Goal: Task Accomplishment & Management: Use online tool/utility

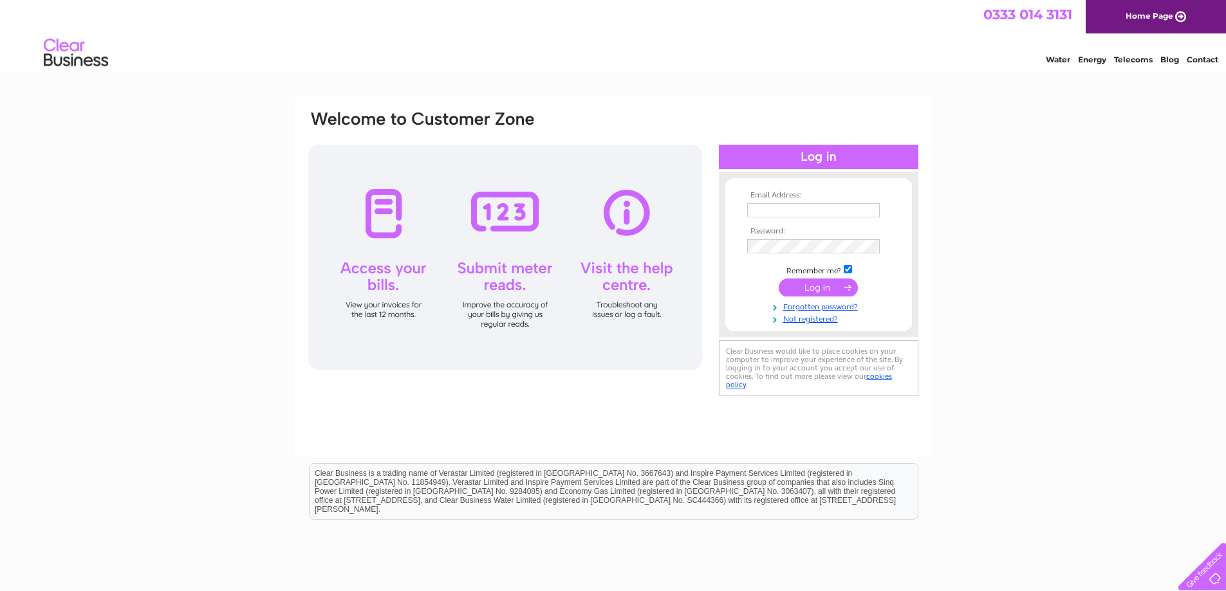
type input "kayrosshamiltongc@gmail.com"
click at [818, 288] on input "submit" at bounding box center [818, 288] width 79 height 18
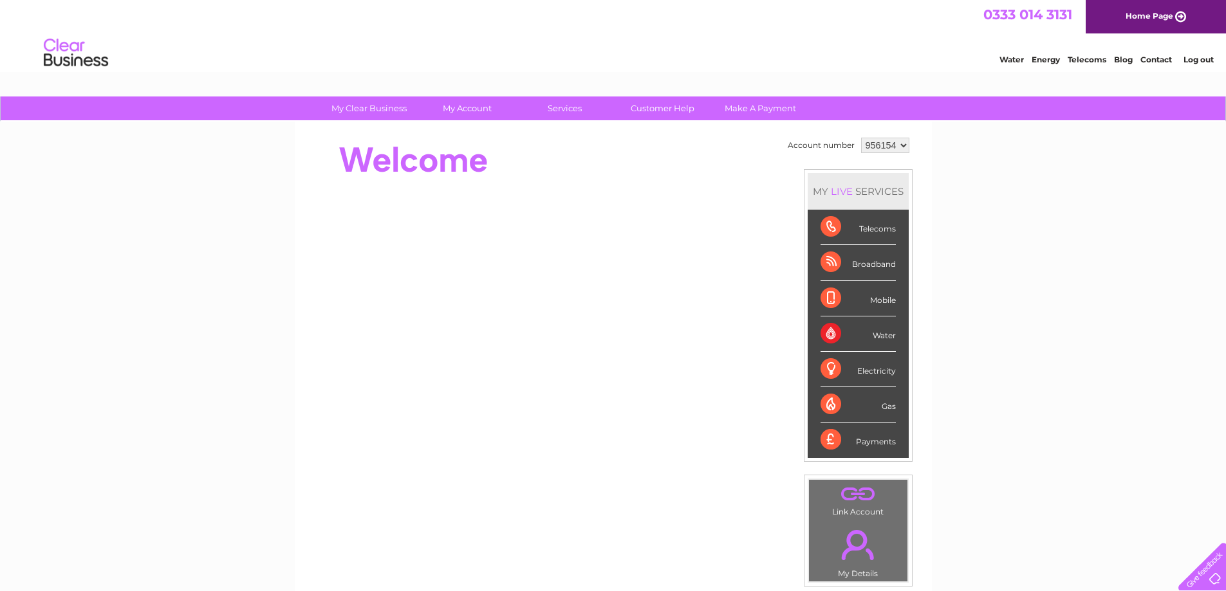
click at [902, 145] on select "956154 958136 958138" at bounding box center [885, 145] width 48 height 15
select select "958136"
click at [861, 138] on select "956154 958136 958138" at bounding box center [885, 145] width 48 height 15
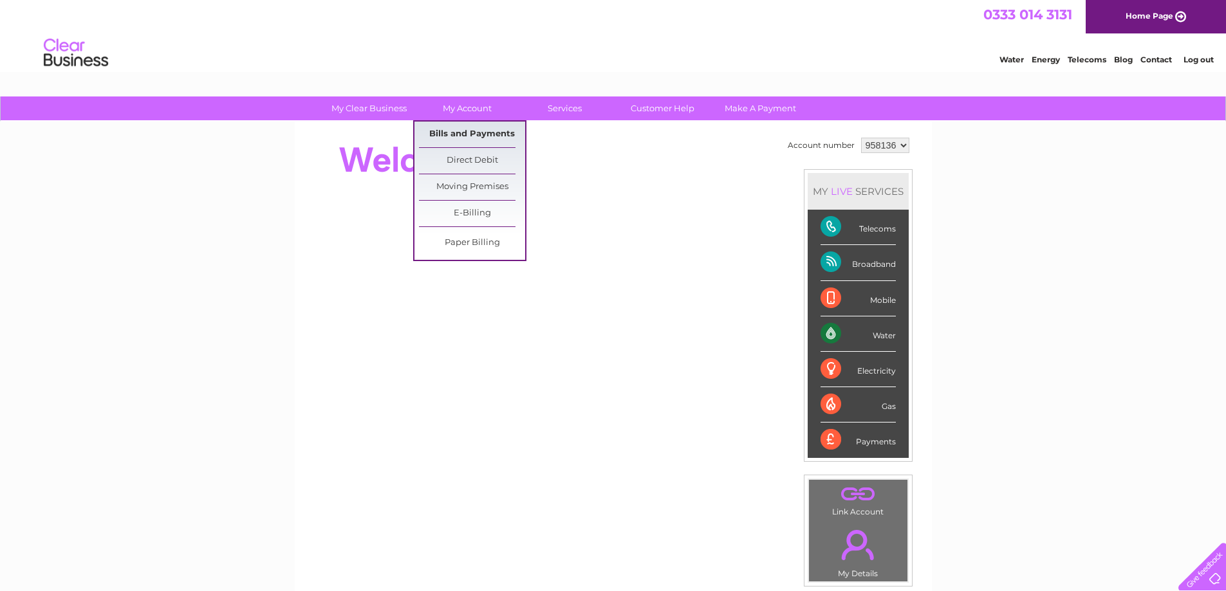
click at [463, 141] on link "Bills and Payments" at bounding box center [472, 135] width 106 height 26
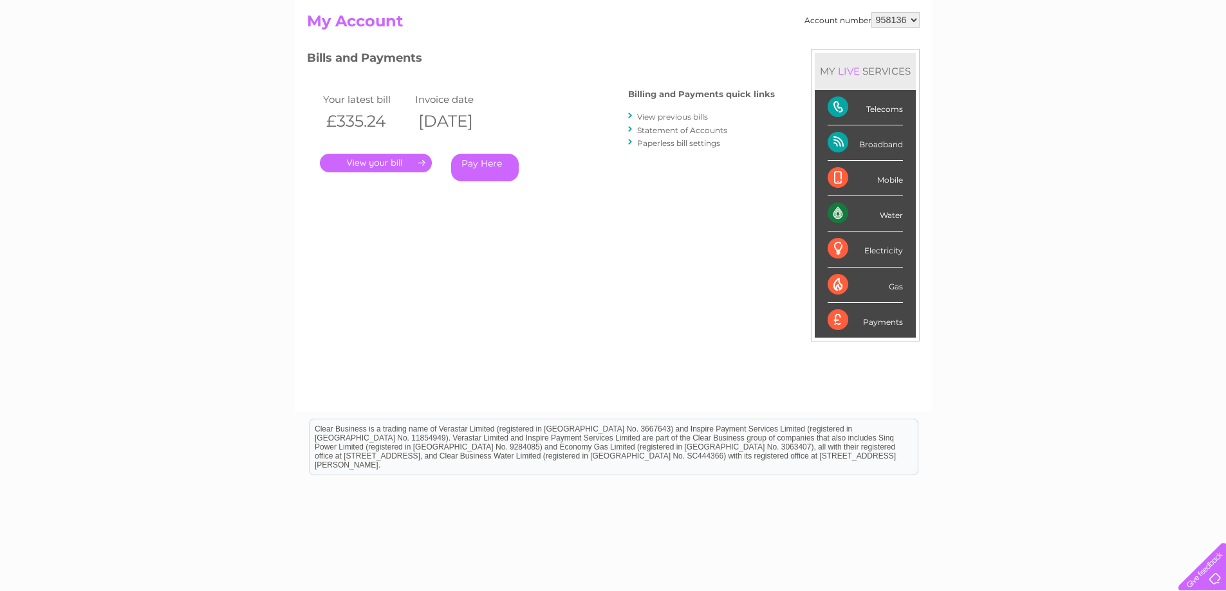
scroll to position [57, 0]
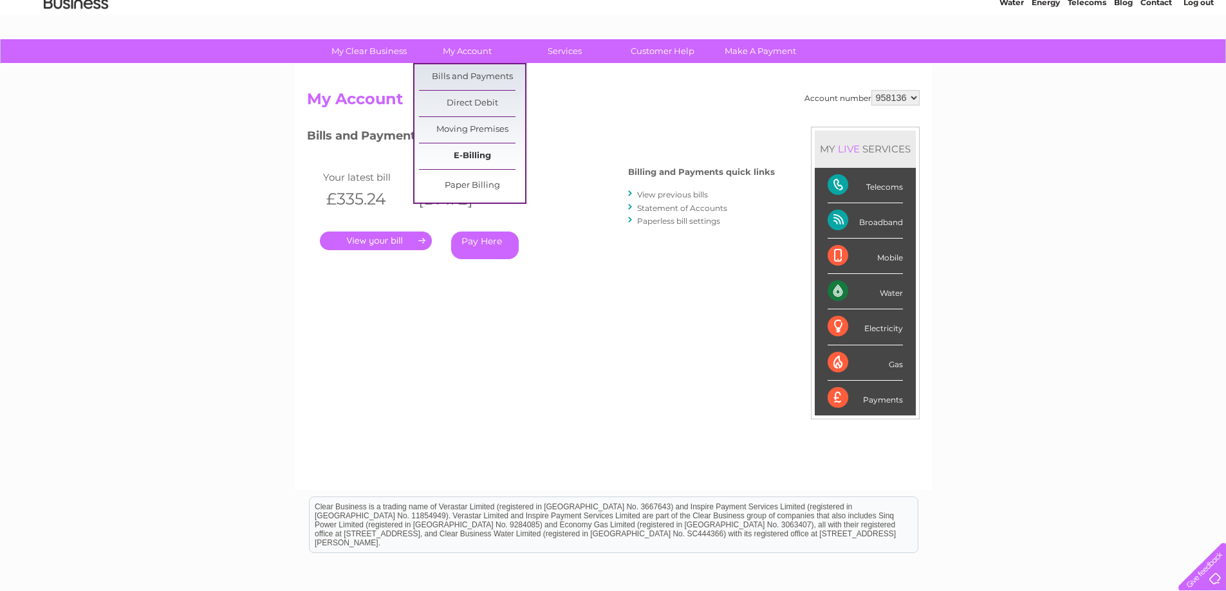
click at [468, 155] on link "E-Billing" at bounding box center [472, 157] width 106 height 26
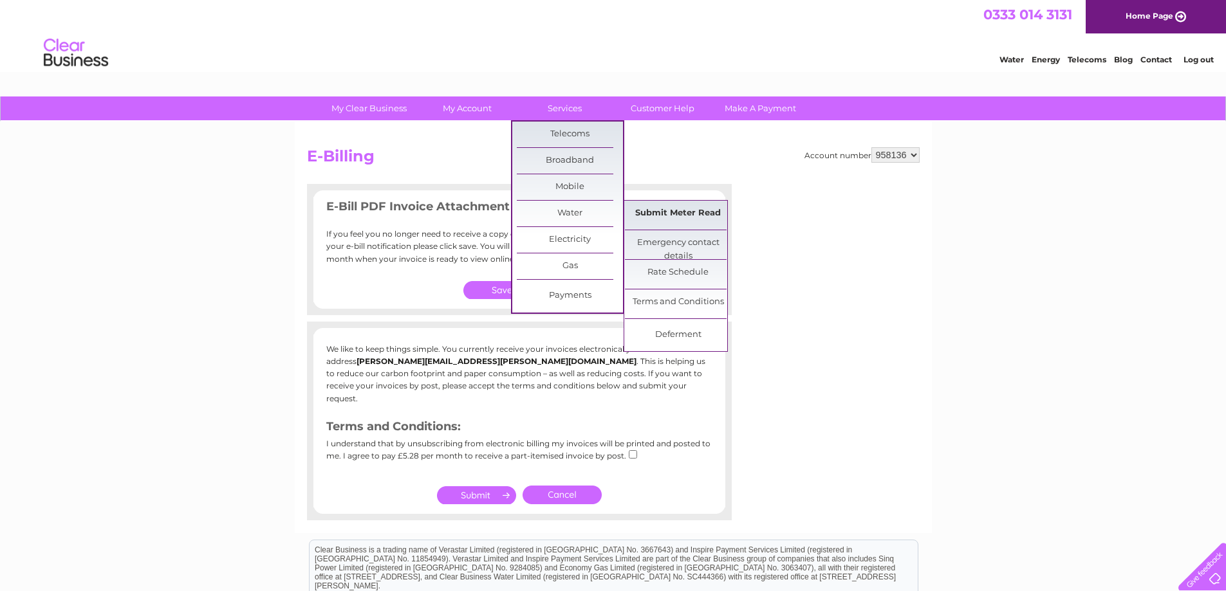
click at [669, 216] on link "Submit Meter Read" at bounding box center [678, 214] width 106 height 26
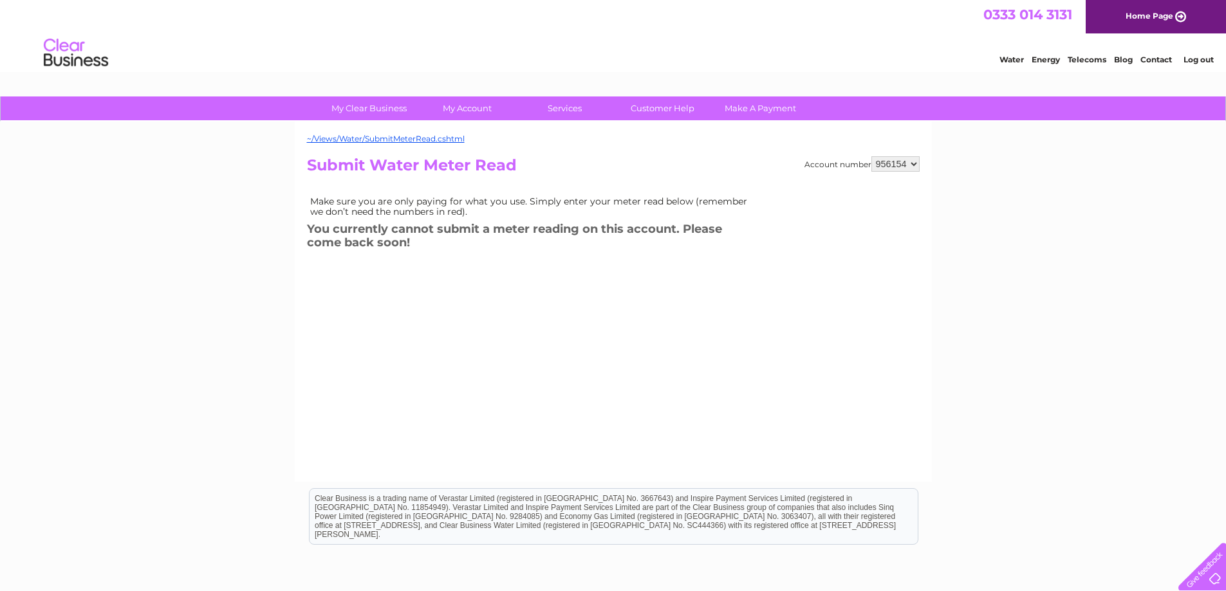
click at [913, 165] on select "956154 958136 958138" at bounding box center [895, 163] width 48 height 15
select select "958136"
click at [871, 156] on select "956154 958136 958138" at bounding box center [895, 163] width 48 height 15
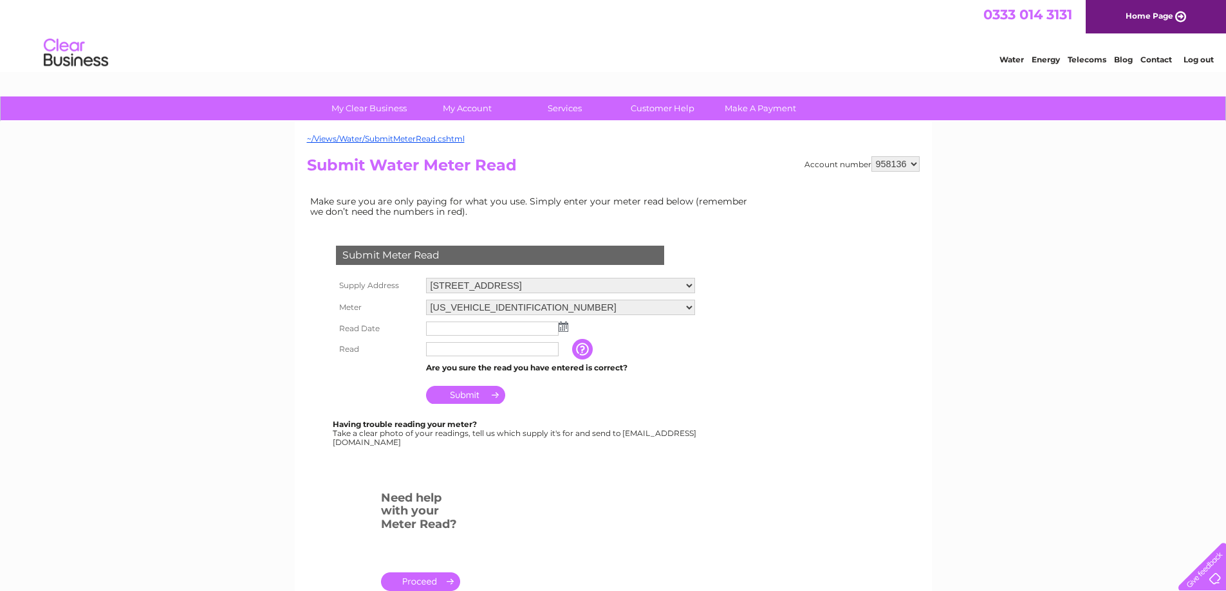
click at [561, 328] on img at bounding box center [564, 327] width 10 height 10
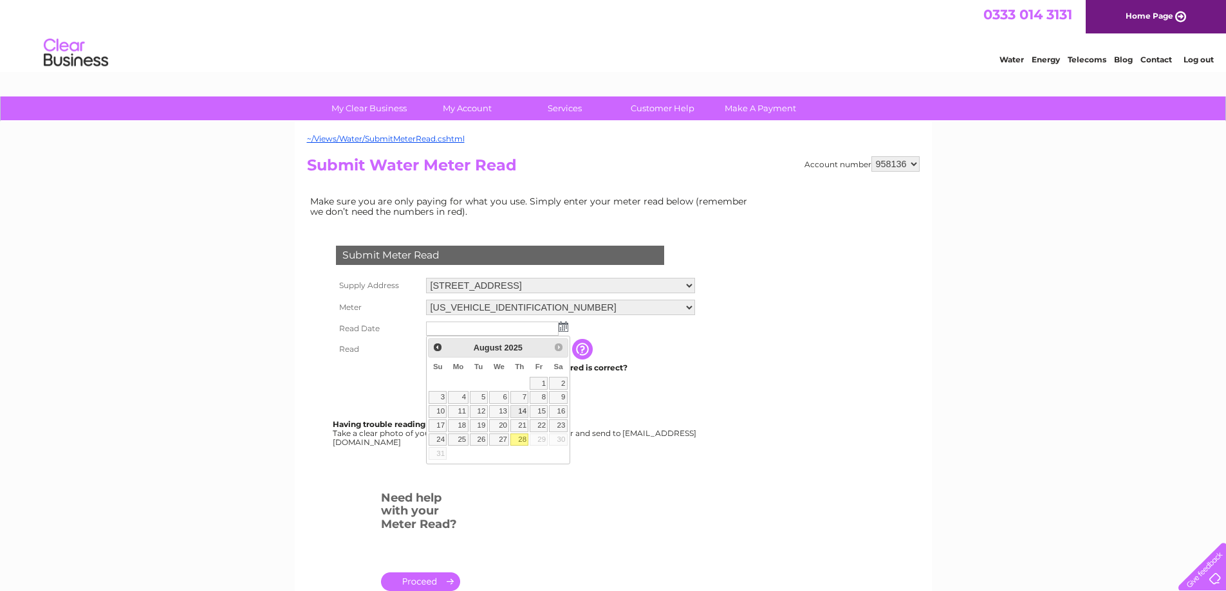
click at [519, 411] on link "14" at bounding box center [519, 411] width 18 height 13
type input "2025/08/14"
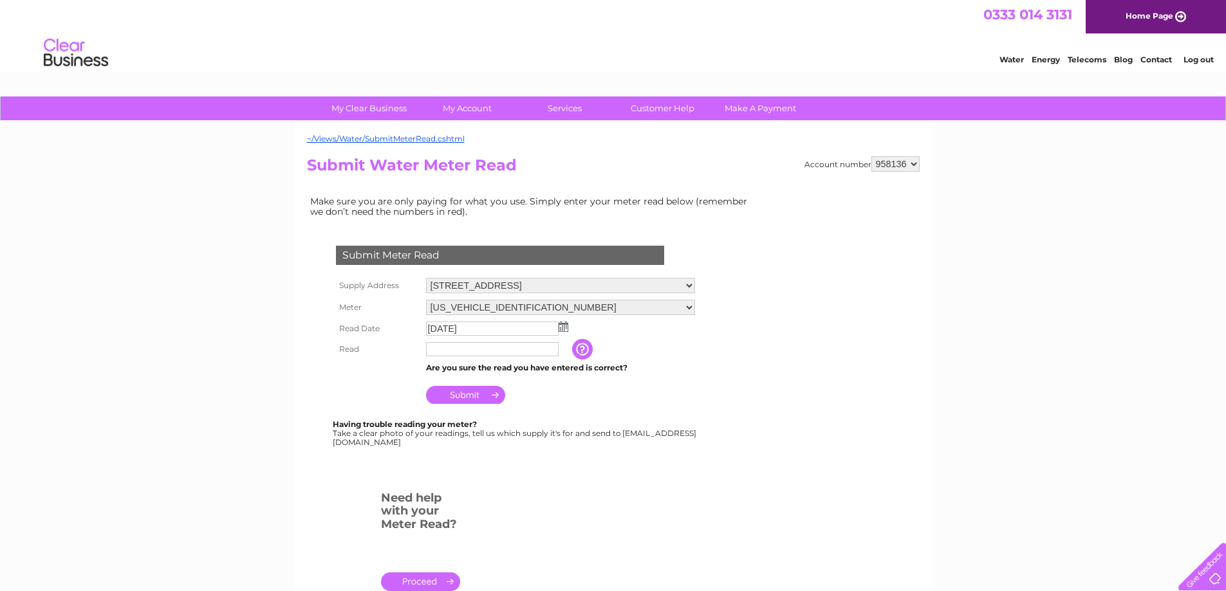
click at [467, 351] on input "text" at bounding box center [492, 349] width 133 height 14
type input "00000"
click at [467, 398] on input "Submit" at bounding box center [465, 396] width 79 height 18
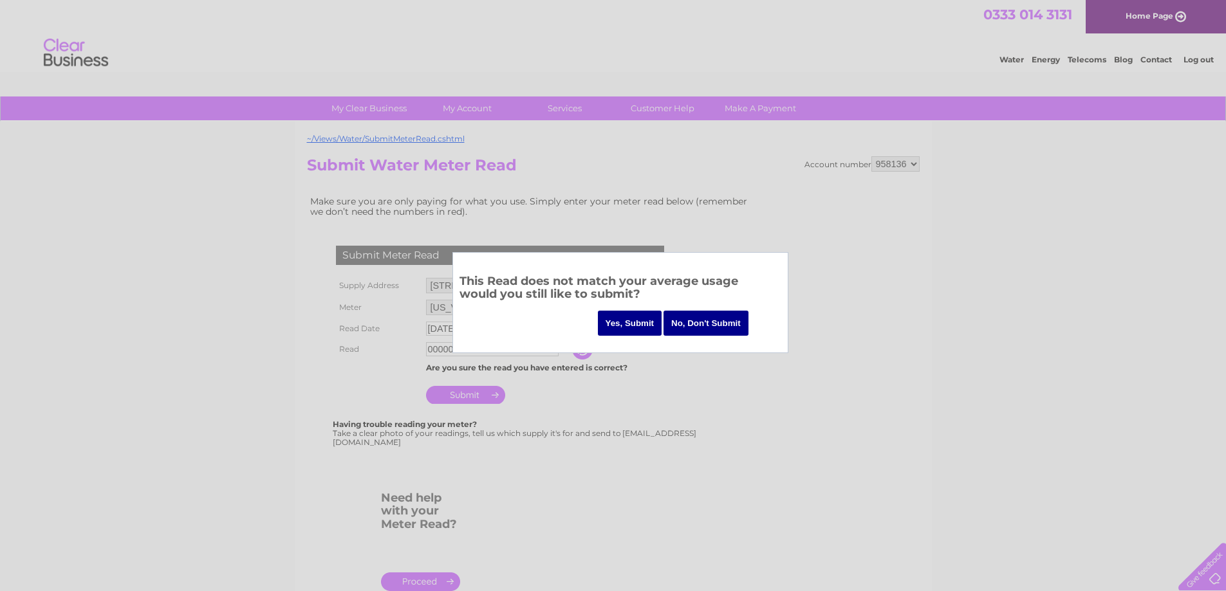
click at [710, 319] on input "No, Don't Submit" at bounding box center [706, 323] width 85 height 25
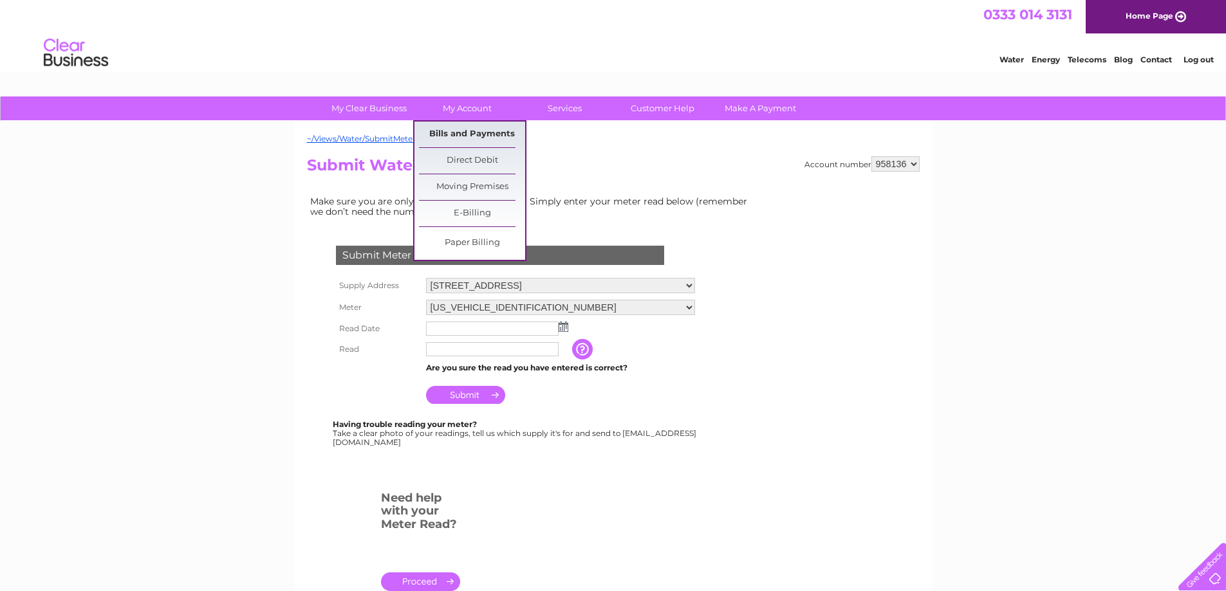
click at [458, 130] on link "Bills and Payments" at bounding box center [472, 135] width 106 height 26
click at [467, 131] on link "Bills and Payments" at bounding box center [472, 135] width 106 height 26
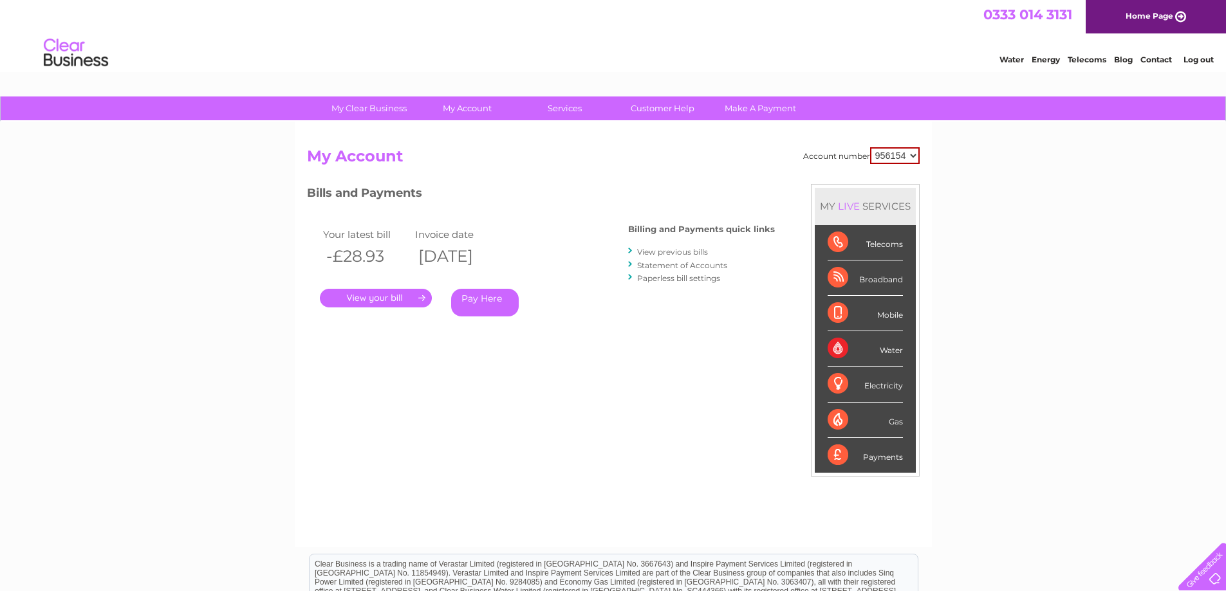
click at [911, 157] on select "956154 958136 958138" at bounding box center [895, 155] width 50 height 17
select select "958136"
click at [870, 147] on select "956154 958136 958138" at bounding box center [895, 155] width 50 height 17
click at [357, 298] on link "." at bounding box center [376, 298] width 112 height 19
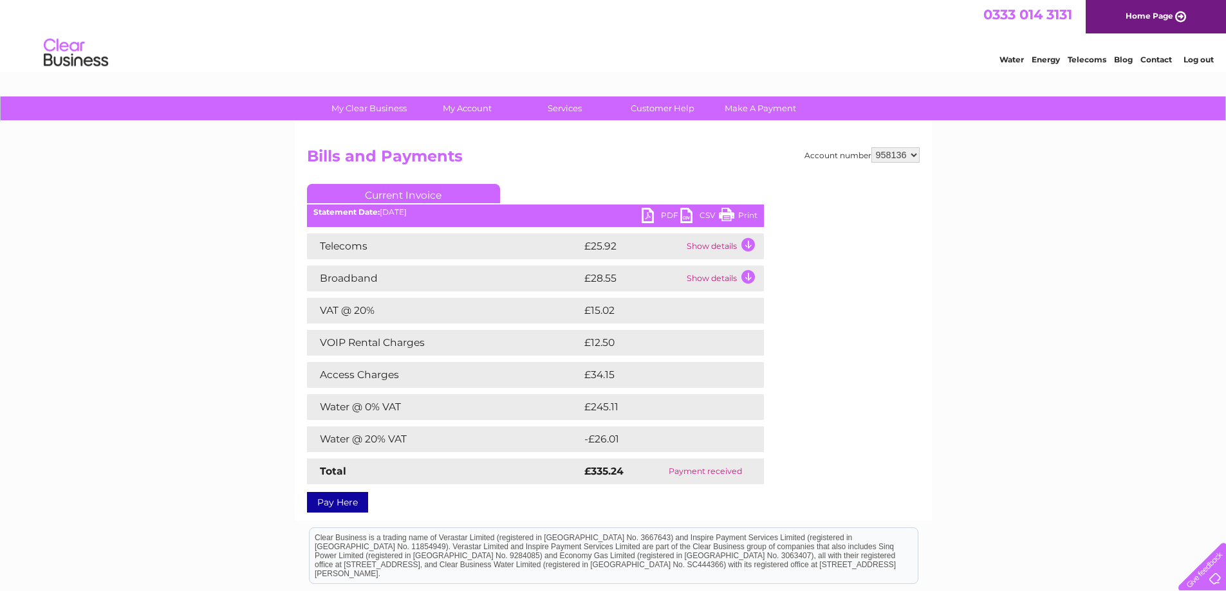
click at [661, 214] on link "PDF" at bounding box center [661, 217] width 39 height 19
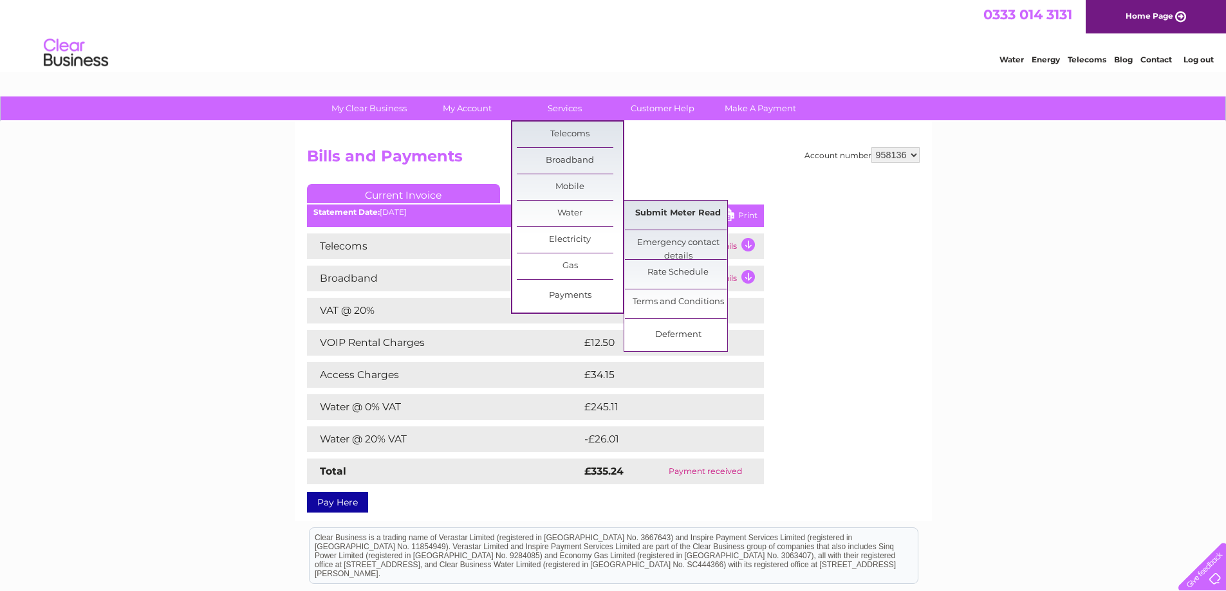
click at [660, 216] on link "Submit Meter Read" at bounding box center [678, 214] width 106 height 26
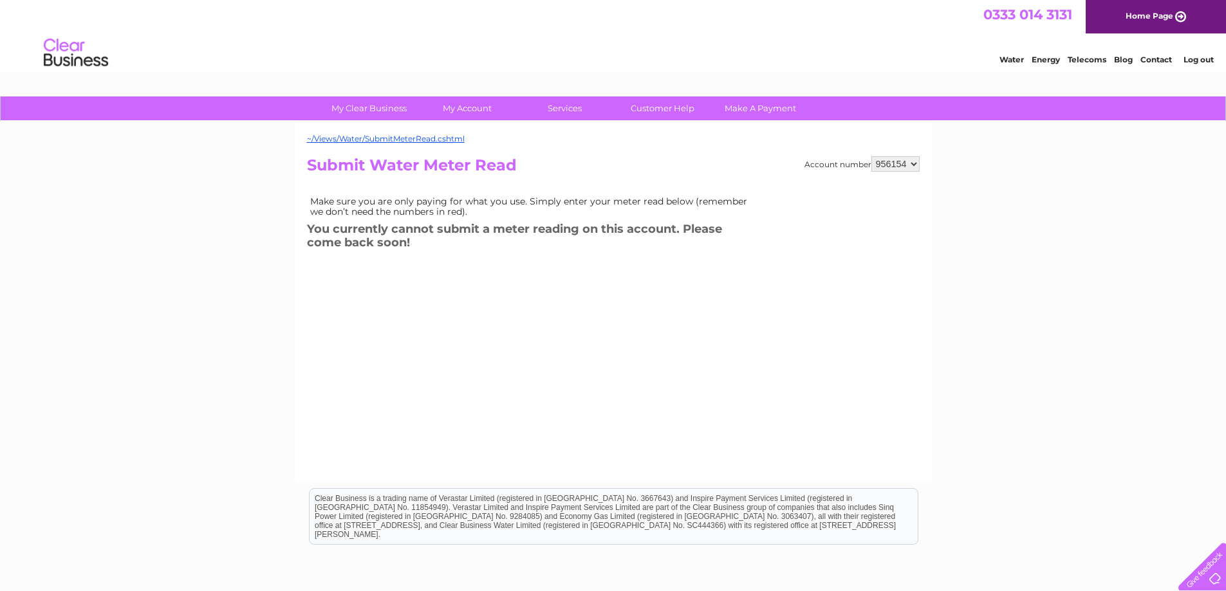
click at [911, 166] on select "956154 958136 958138" at bounding box center [895, 163] width 48 height 15
select select "958136"
click at [871, 156] on select "956154 958136 958138" at bounding box center [895, 163] width 48 height 15
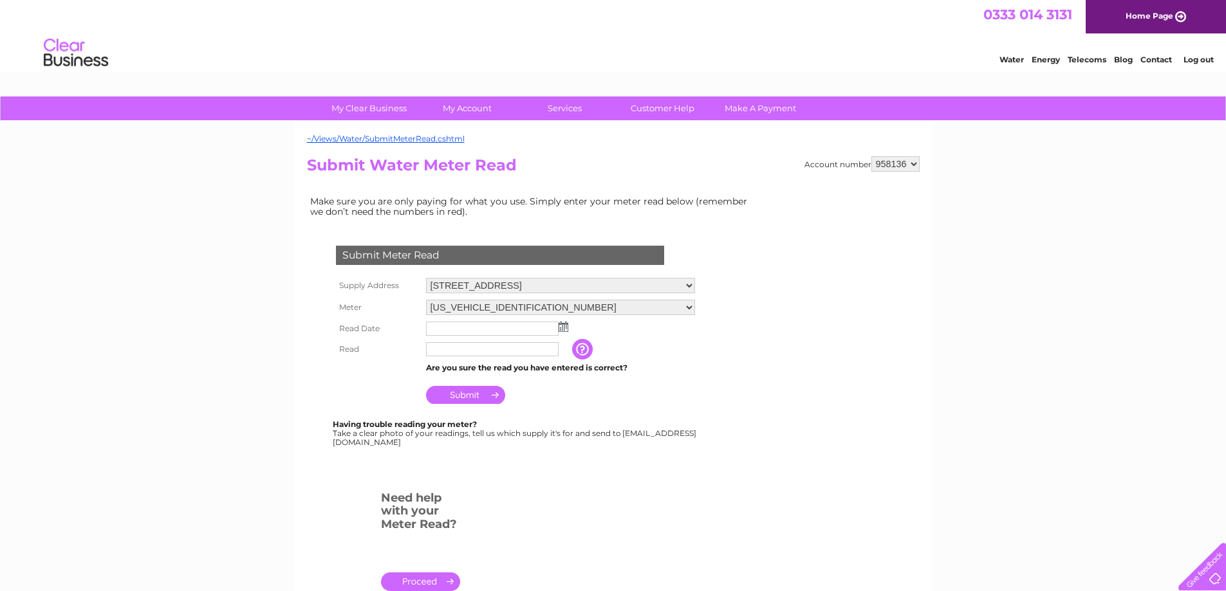
click at [564, 326] on img at bounding box center [564, 327] width 10 height 10
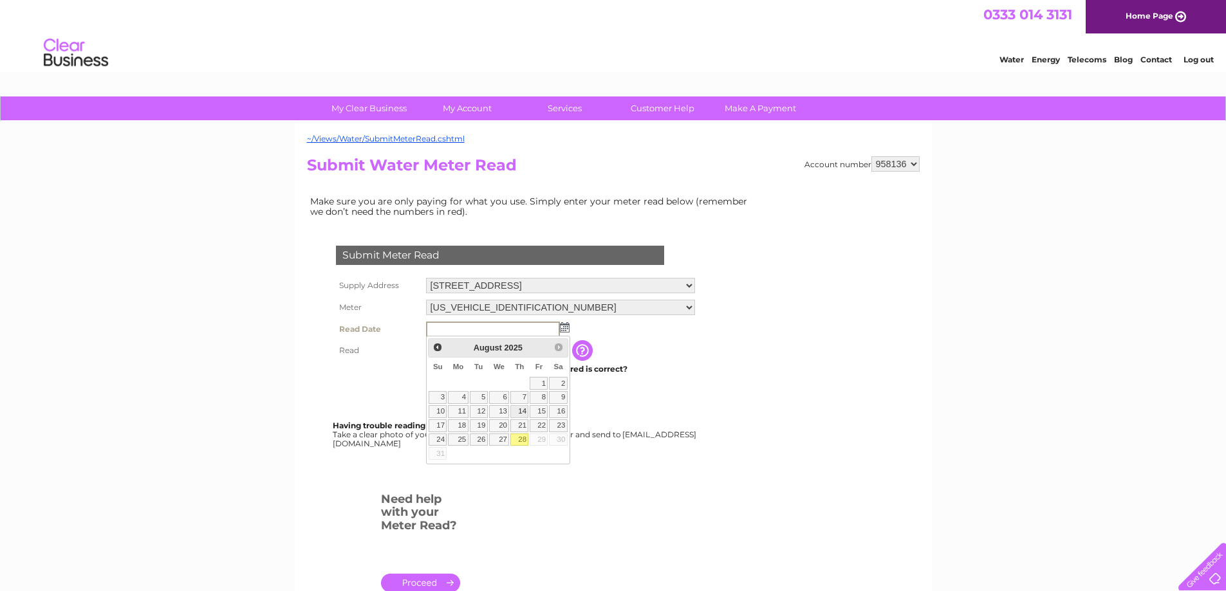
click at [525, 409] on link "14" at bounding box center [519, 411] width 18 height 13
type input "2025/08/14"
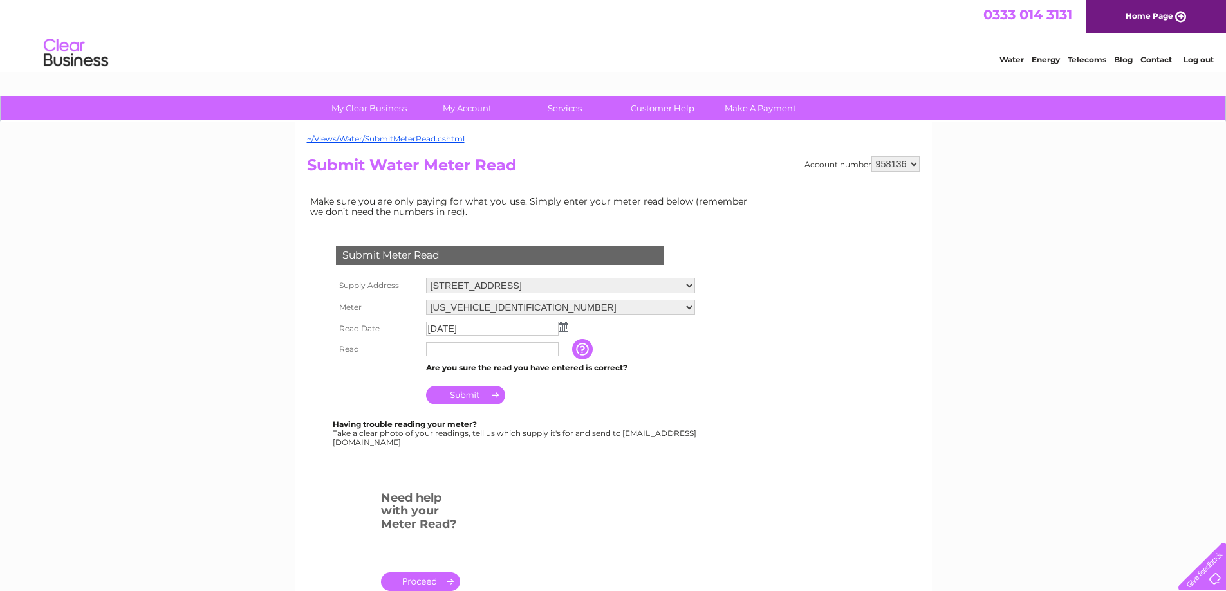
click at [515, 348] on input "text" at bounding box center [492, 349] width 133 height 14
type input "00000"
click at [474, 392] on input "Submit" at bounding box center [465, 396] width 79 height 18
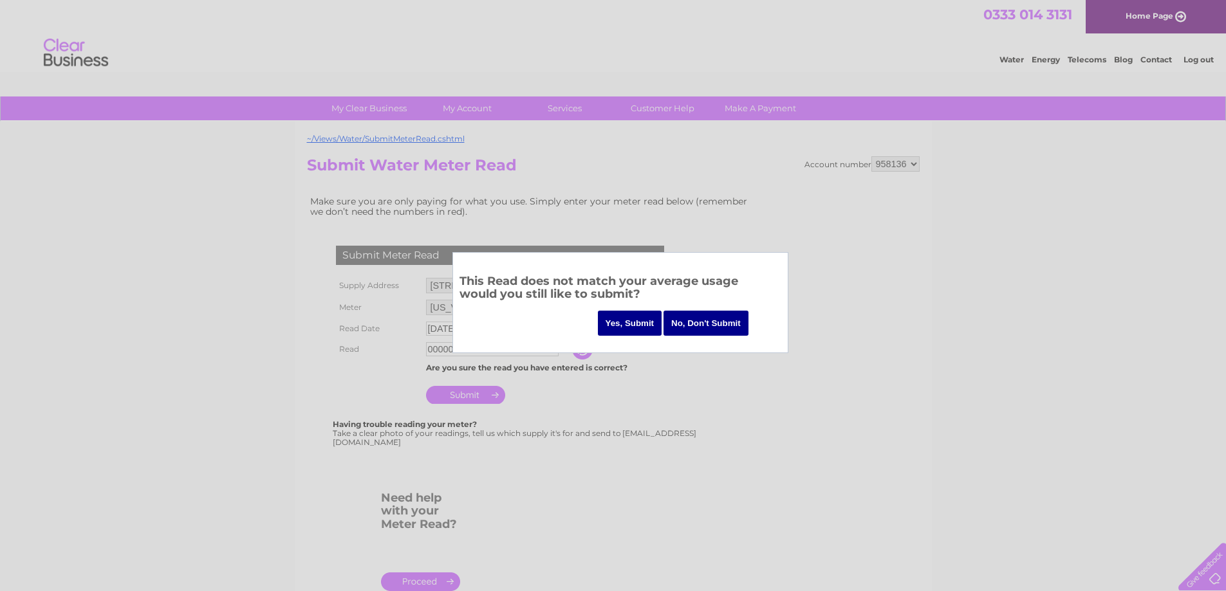
click at [629, 322] on input "Yes, Submit" at bounding box center [630, 323] width 64 height 25
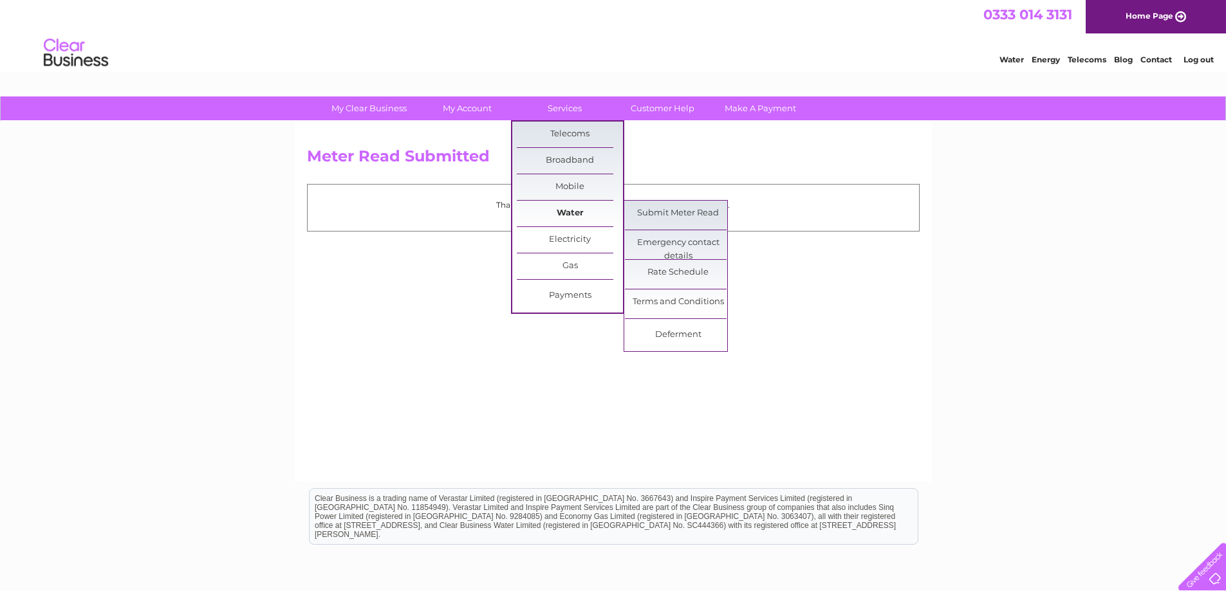
click at [563, 210] on link "Water" at bounding box center [570, 214] width 106 height 26
click at [664, 216] on link "Submit Meter Read" at bounding box center [678, 214] width 106 height 26
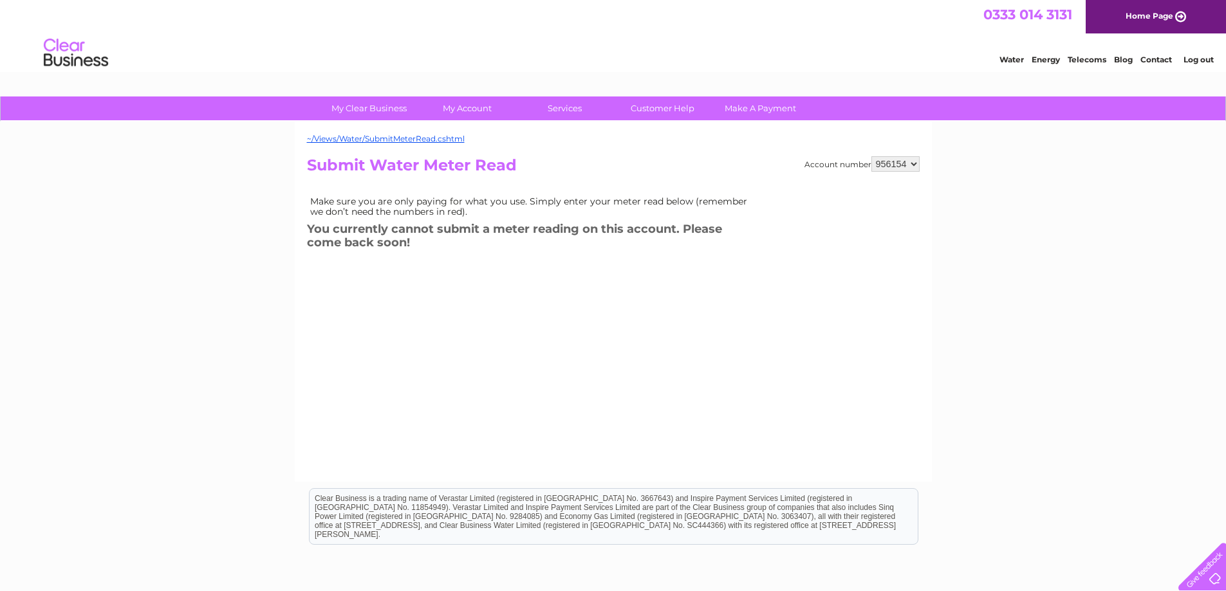
click at [912, 162] on select "956154 958136 958138" at bounding box center [895, 163] width 48 height 15
select select "958136"
click at [871, 156] on select "956154 958136 958138" at bounding box center [895, 163] width 48 height 15
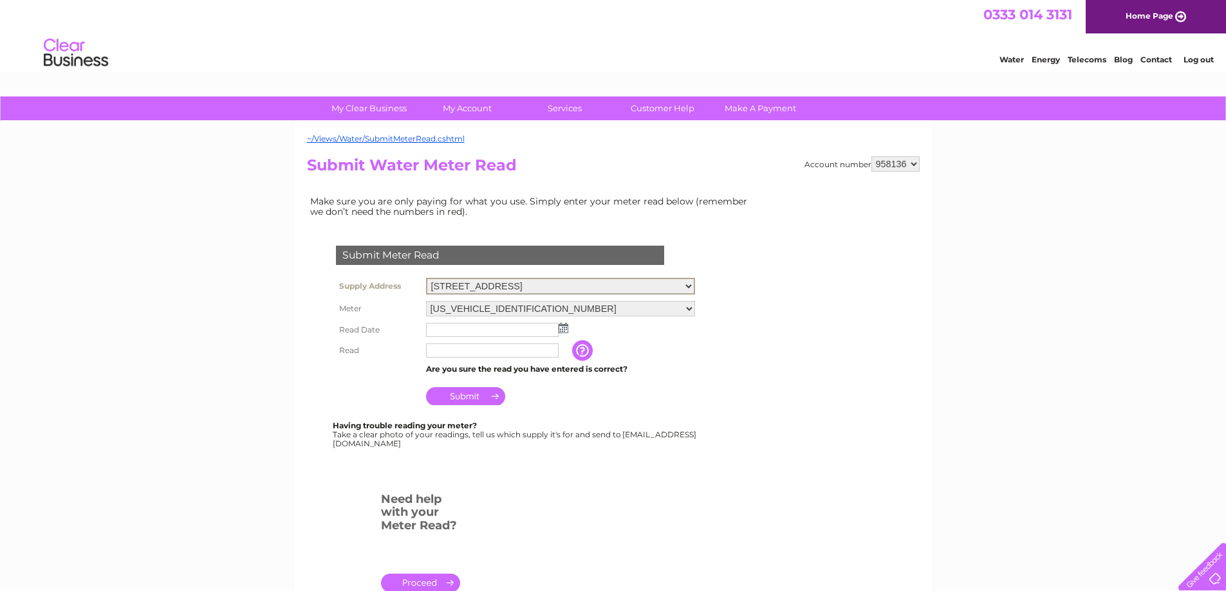
click at [690, 288] on select "[STREET_ADDRESS][PERSON_NAME]" at bounding box center [560, 286] width 269 height 17
select select "428343"
click at [426, 278] on select "[STREET_ADDRESS][PERSON_NAME]" at bounding box center [560, 286] width 269 height 17
click at [535, 328] on input "text" at bounding box center [492, 329] width 133 height 14
click at [564, 330] on img at bounding box center [564, 327] width 10 height 10
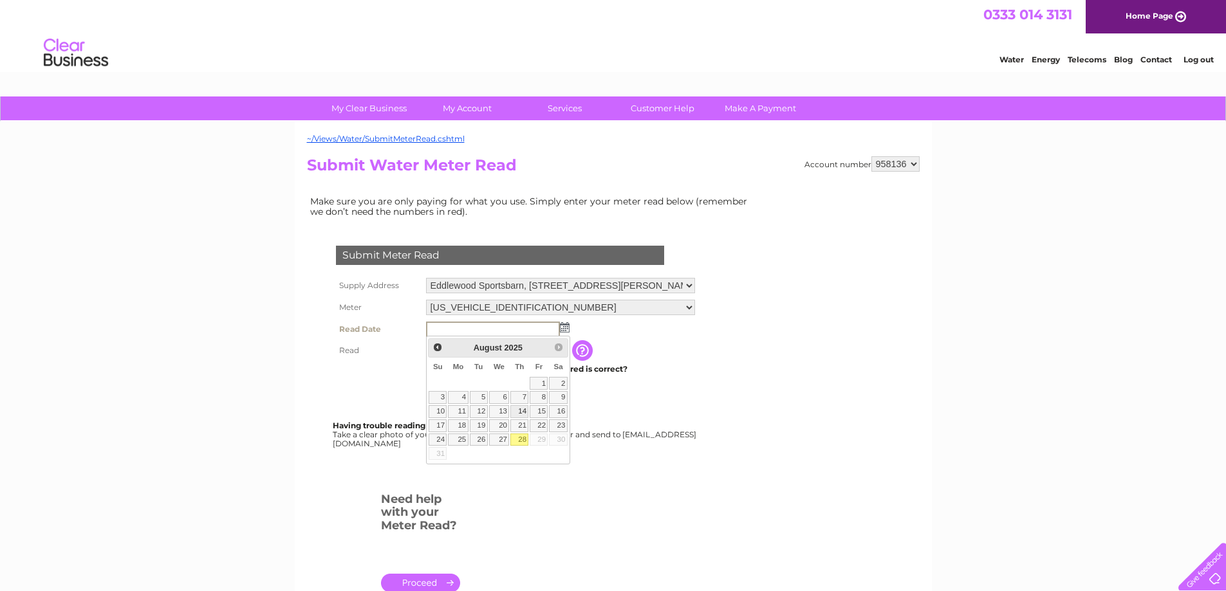
click at [522, 410] on link "14" at bounding box center [519, 411] width 18 height 13
type input "[DATE]"
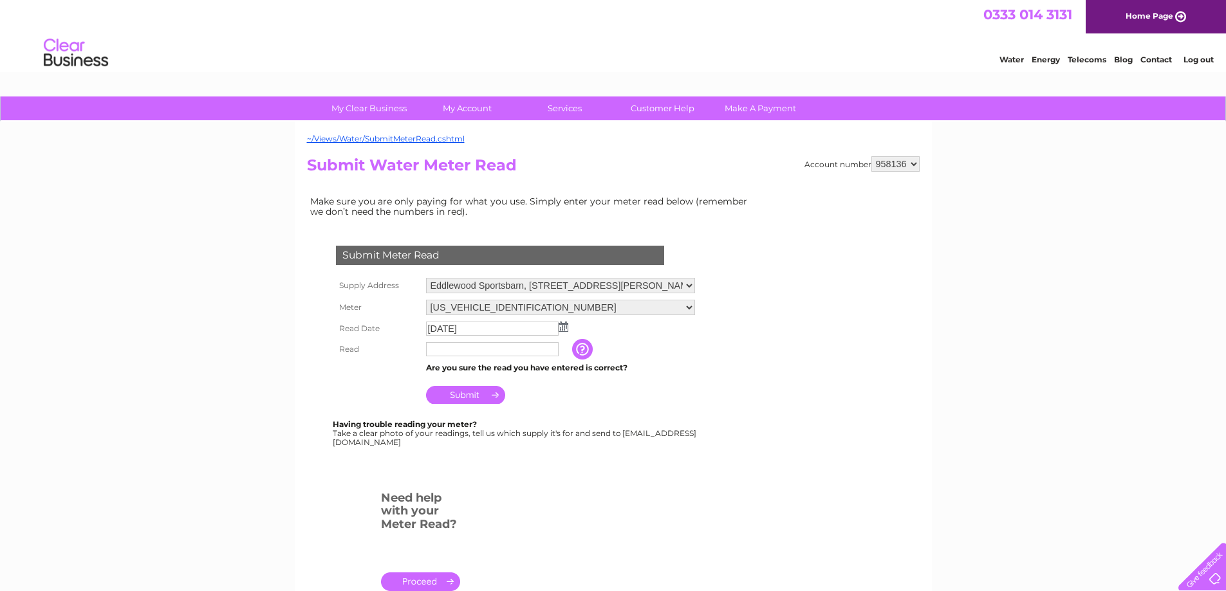
click at [486, 351] on input "text" at bounding box center [492, 349] width 133 height 14
type input "01483"
click at [464, 394] on input "Submit" at bounding box center [465, 396] width 79 height 18
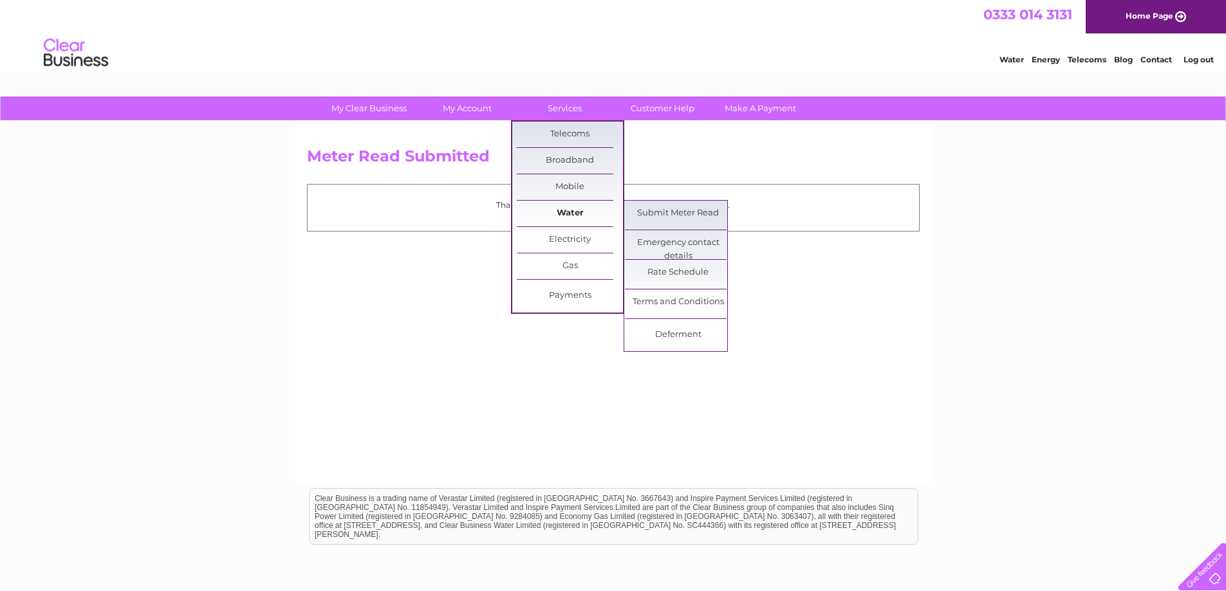
click at [557, 211] on link "Water" at bounding box center [570, 214] width 106 height 26
click at [655, 210] on link "Submit Meter Read" at bounding box center [678, 214] width 106 height 26
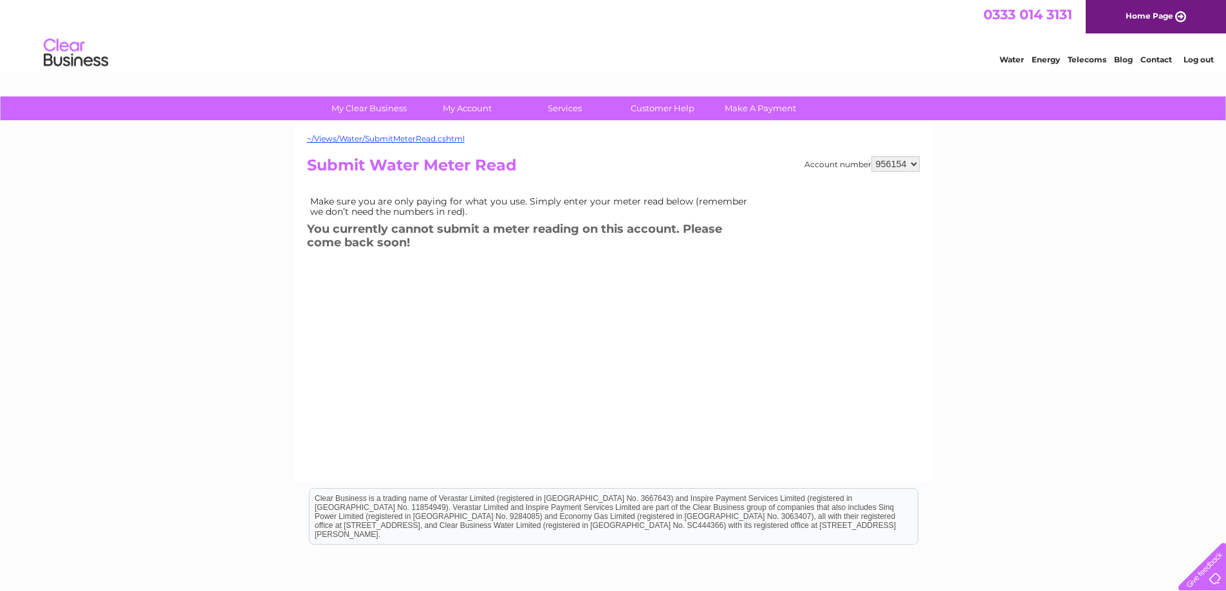
click at [915, 167] on select "956154 958136 958138" at bounding box center [895, 163] width 48 height 15
select select "958136"
click at [871, 156] on select "956154 958136 958138" at bounding box center [895, 163] width 48 height 15
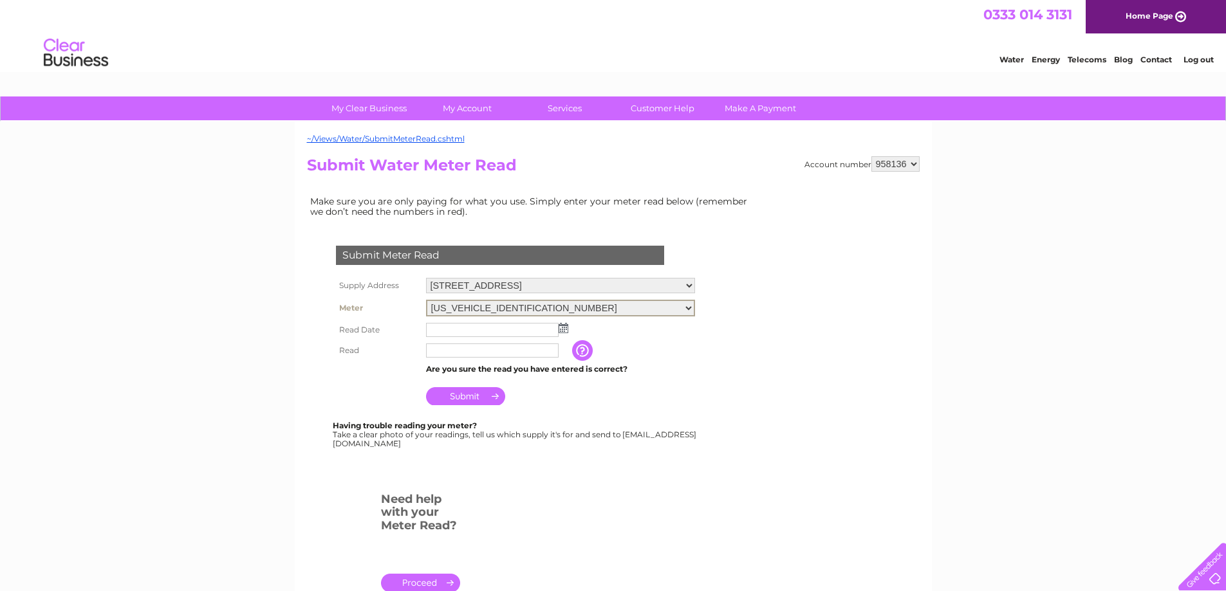
click at [687, 312] on select "06ELSTER17M047811 08ELSTER-X16M086956 08ELSTER-X16M266666 08ELSTER-X16M367252" at bounding box center [560, 308] width 269 height 17
select select "377105"
click at [426, 300] on select "06ELSTER17M047811 08ELSTER-X16M086956 08ELSTER-X16M266666 08ELSTER-X16M367252" at bounding box center [560, 308] width 269 height 17
click at [562, 327] on img at bounding box center [564, 327] width 10 height 10
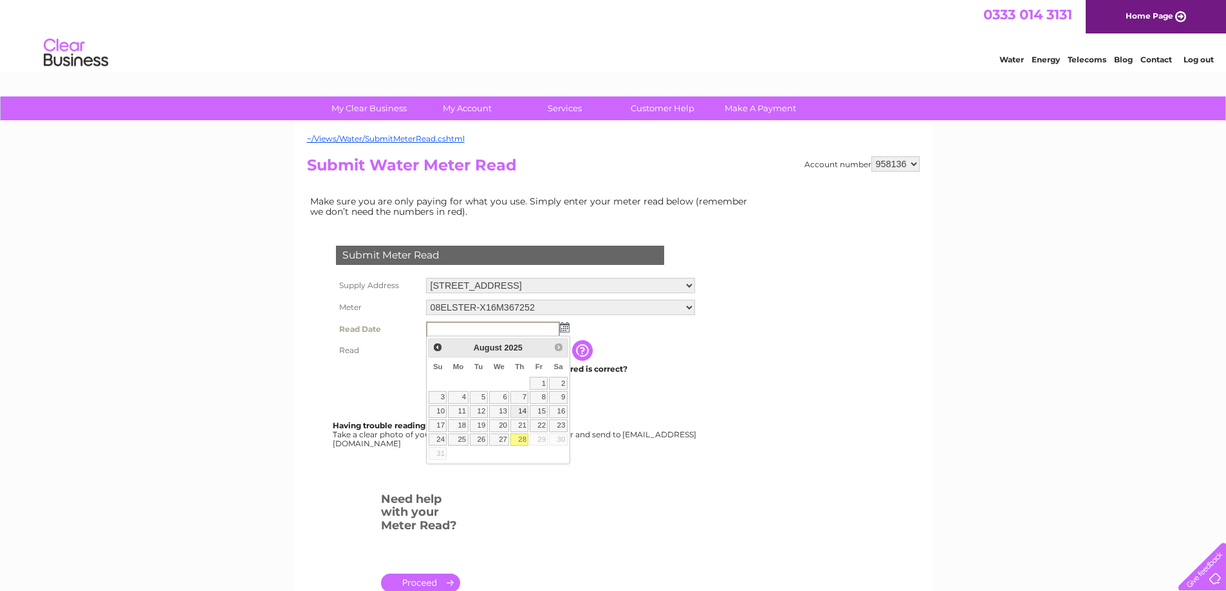
click at [522, 413] on link "14" at bounding box center [519, 411] width 18 height 13
type input "[DATE]"
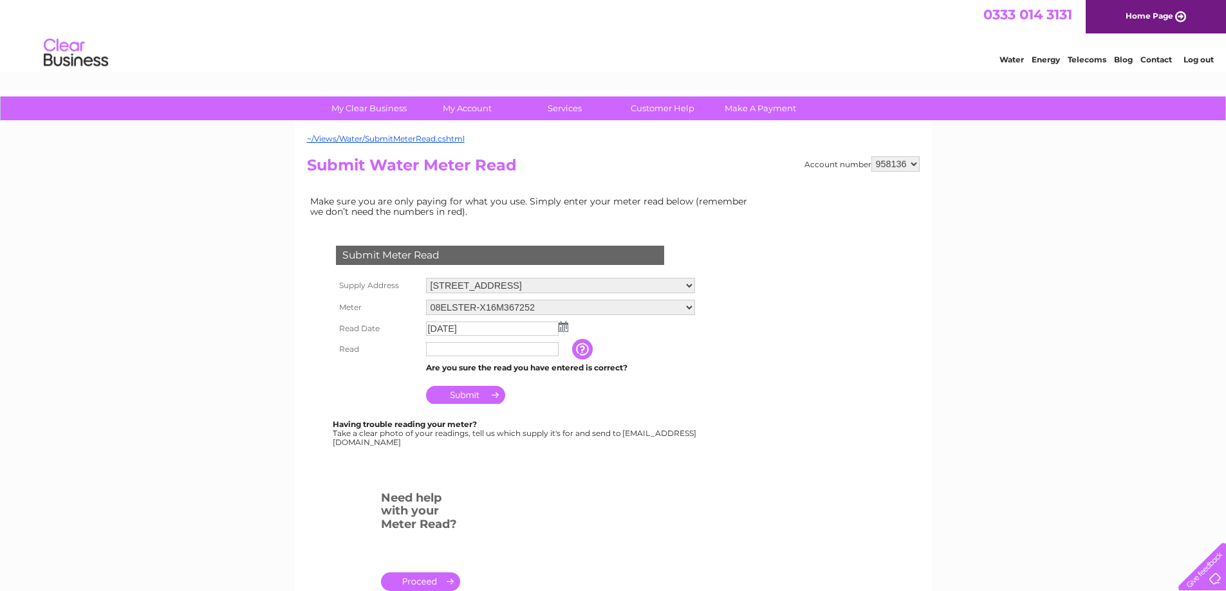
click at [484, 346] on input "text" at bounding box center [492, 349] width 133 height 14
type input "00370"
click at [470, 400] on input "Submit" at bounding box center [465, 396] width 79 height 18
